Goal: Find specific page/section: Find specific page/section

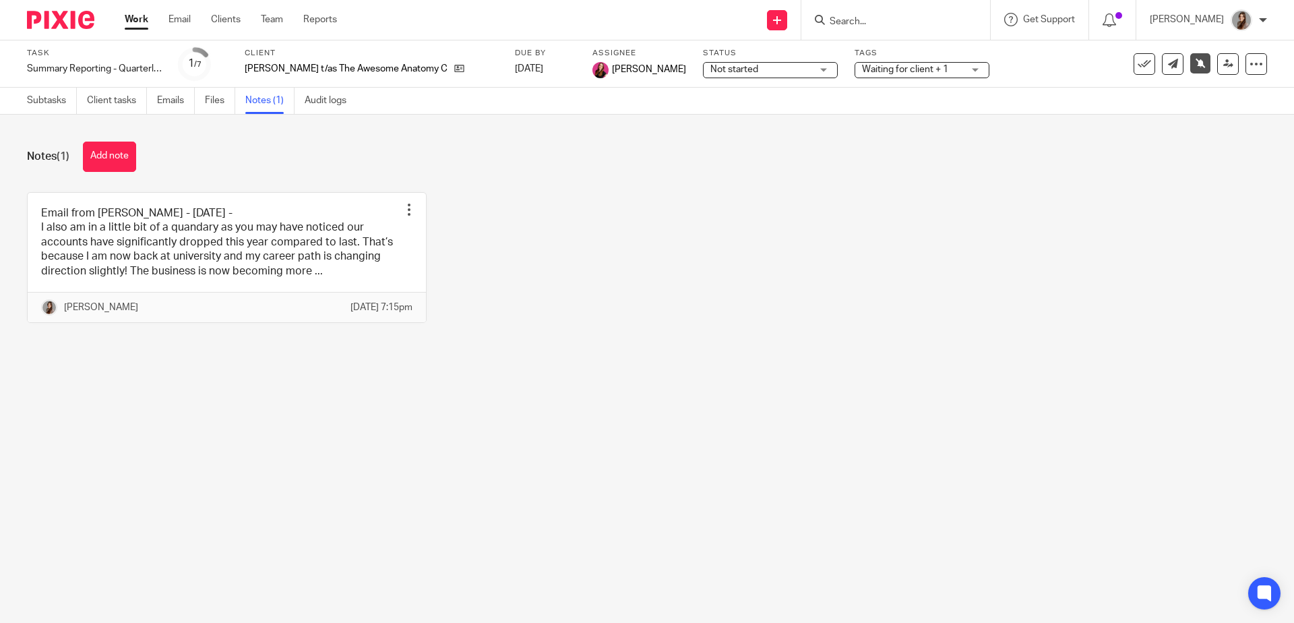
click at [890, 17] on input "Search" at bounding box center [888, 22] width 121 height 12
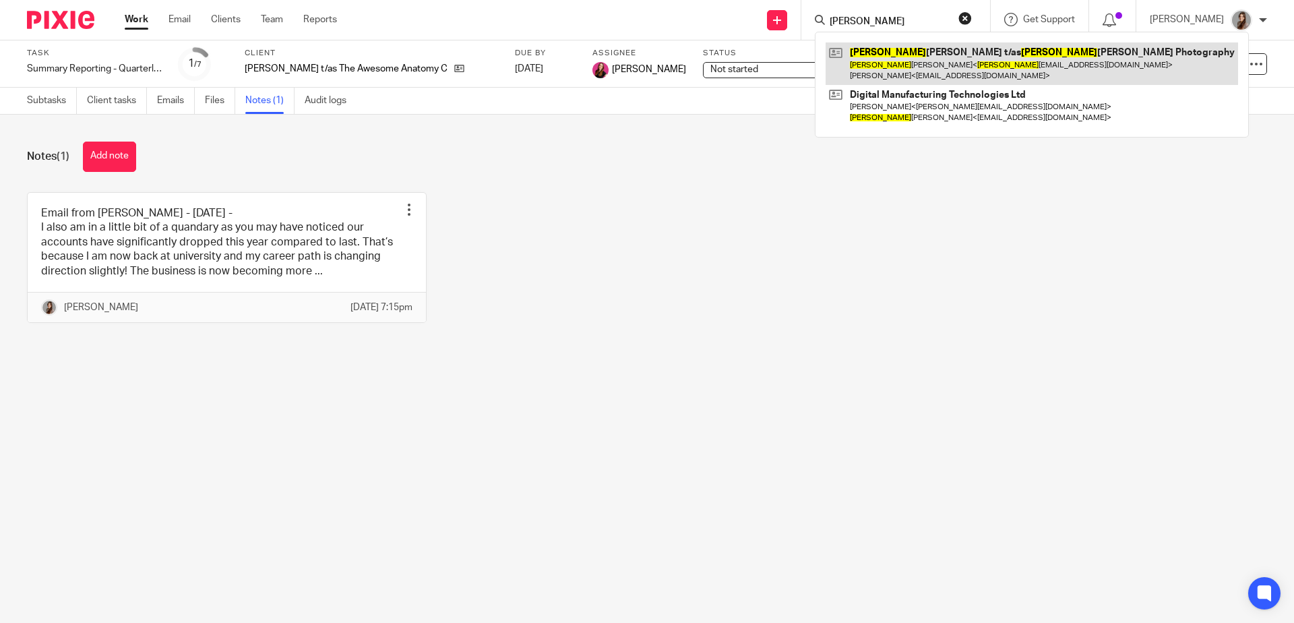
type input "[PERSON_NAME]"
click at [909, 54] on link at bounding box center [1032, 63] width 412 height 42
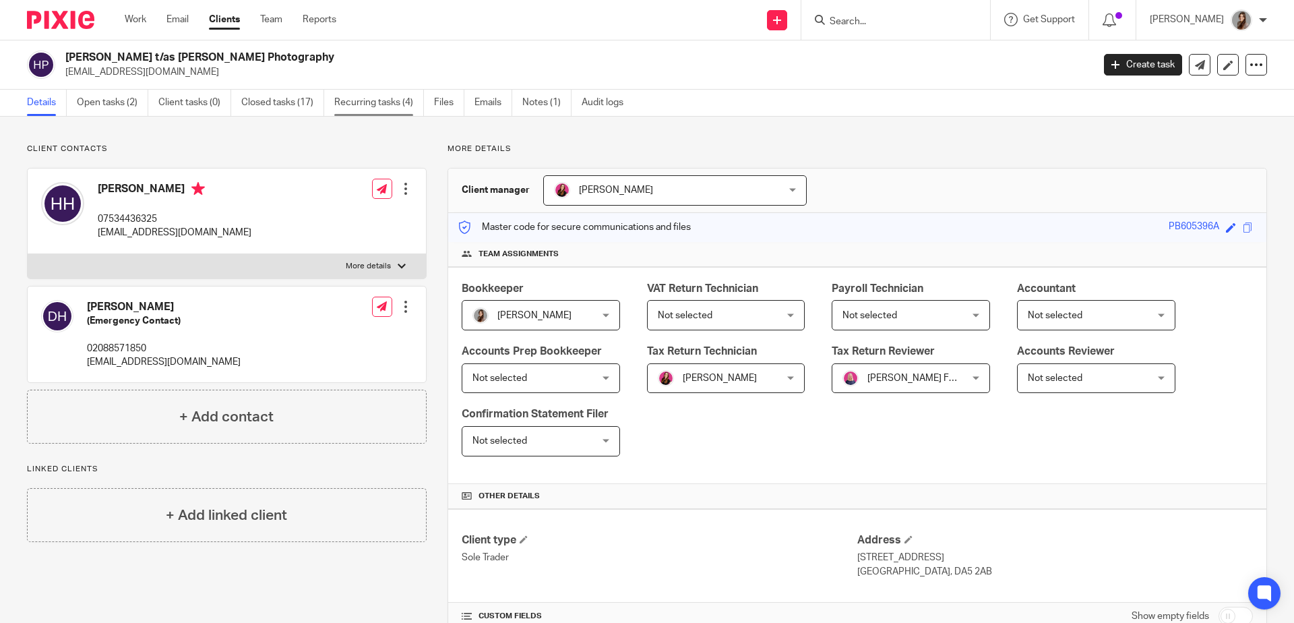
click at [350, 102] on link "Recurring tasks (4)" at bounding box center [379, 103] width 90 height 26
